Goal: Information Seeking & Learning: Stay updated

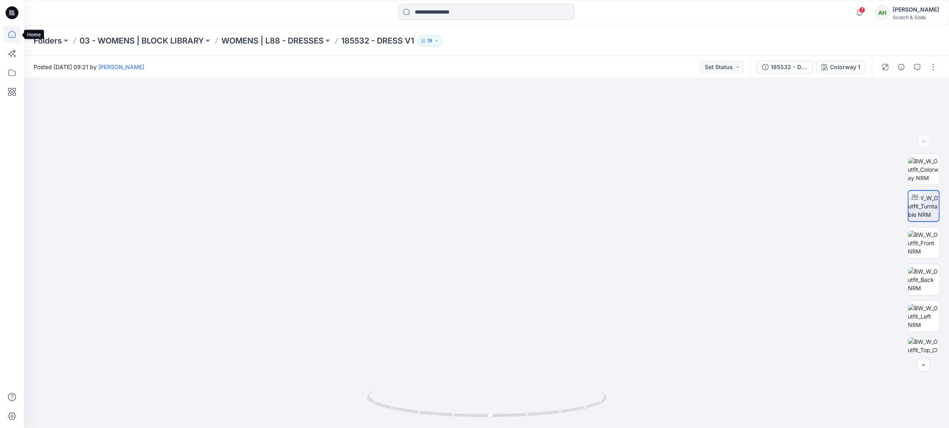
click at [9, 32] on icon at bounding box center [12, 35] width 18 height 18
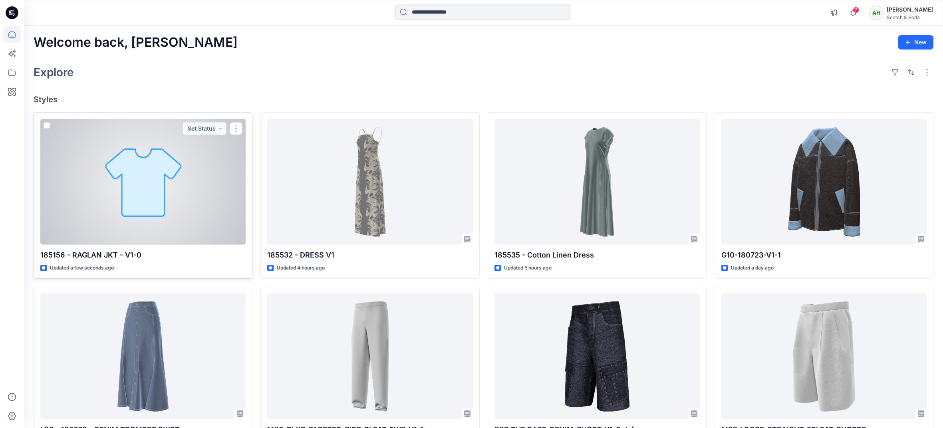
click at [213, 223] on div at bounding box center [142, 182] width 205 height 126
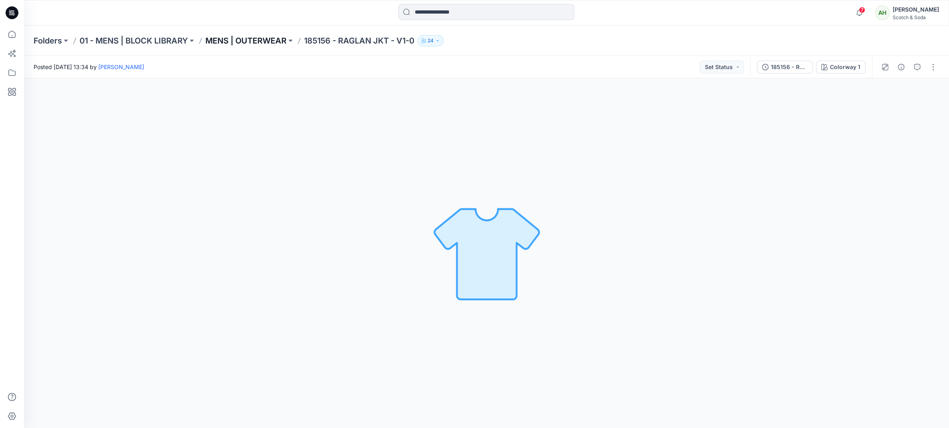
click at [256, 44] on p "MENS | OUTERWEAR" at bounding box center [245, 40] width 81 height 11
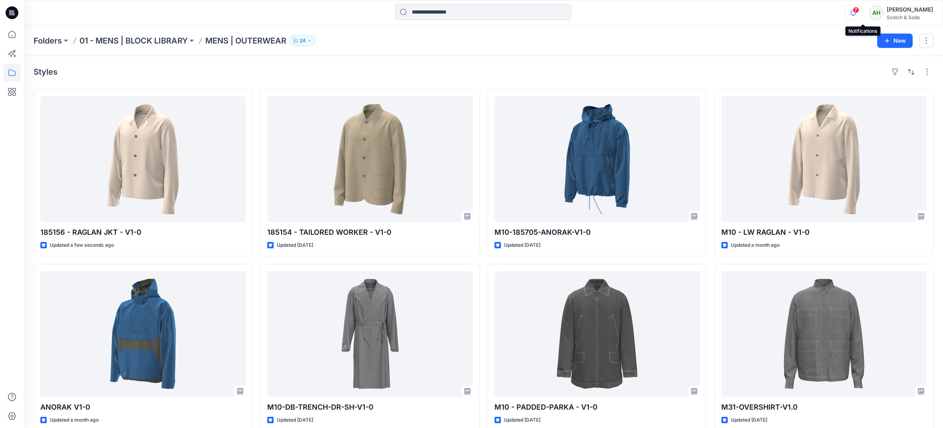
click at [861, 14] on icon "button" at bounding box center [853, 13] width 15 height 16
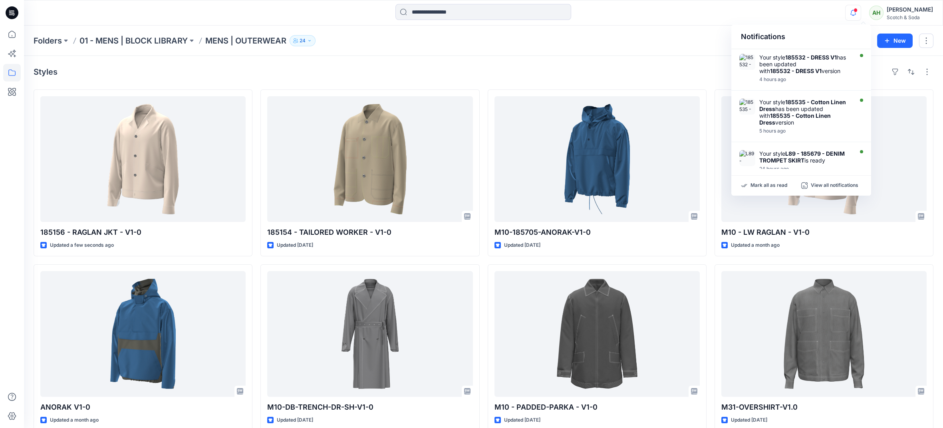
click at [820, 48] on div "Notifications" at bounding box center [801, 37] width 140 height 24
click at [812, 61] on div "Your style 185532 - DRESS V1 has been updated with 185532 - DRESS V1 version" at bounding box center [805, 64] width 92 height 20
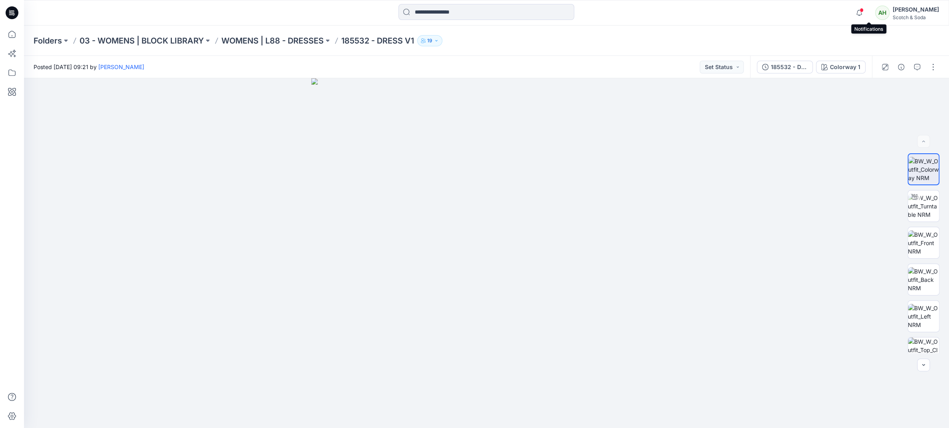
click at [863, 11] on span at bounding box center [861, 10] width 4 height 4
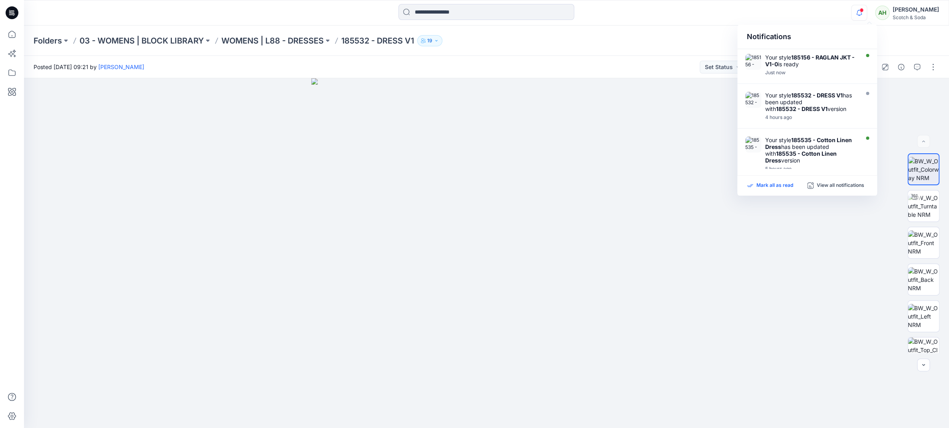
click at [774, 185] on p "Mark all as read" at bounding box center [774, 185] width 37 height 7
click at [636, 29] on div "Folders 03 - WOMENS | BLOCK LIBRARY WOMENS | L88 - DRESSES 185532 - DRESS V1 19" at bounding box center [486, 41] width 925 height 30
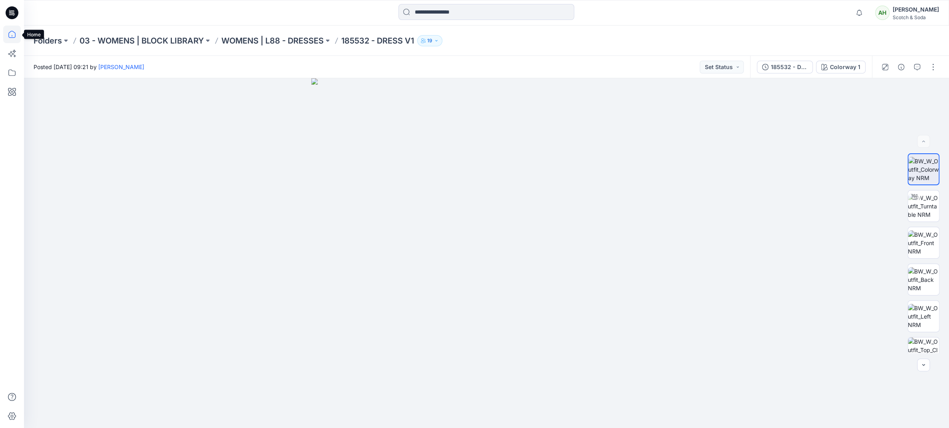
click at [7, 32] on icon at bounding box center [12, 35] width 18 height 18
